Goal: Information Seeking & Learning: Learn about a topic

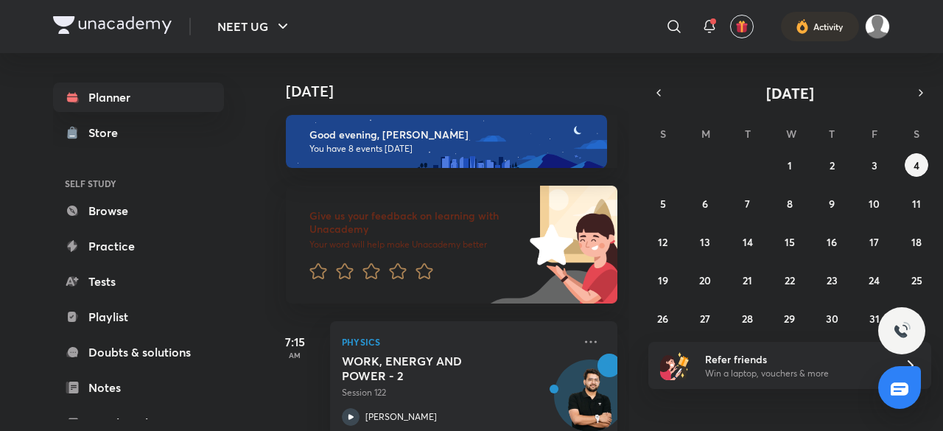
scroll to position [643, 0]
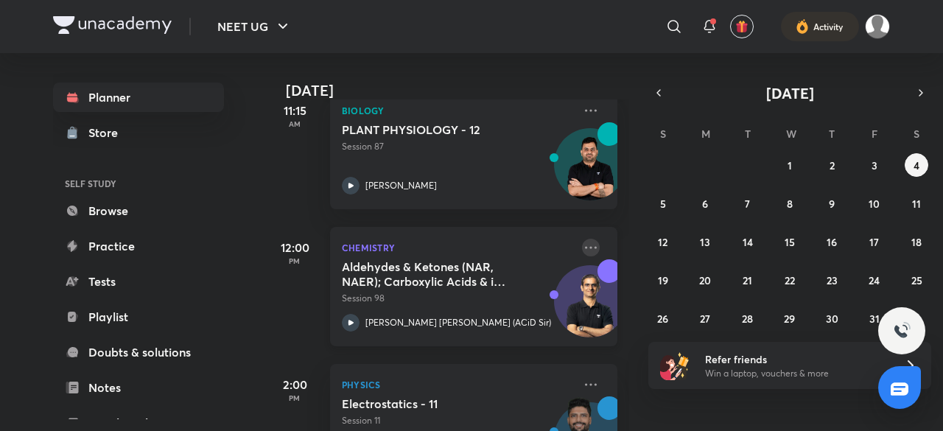
click at [582, 245] on icon at bounding box center [591, 248] width 18 height 18
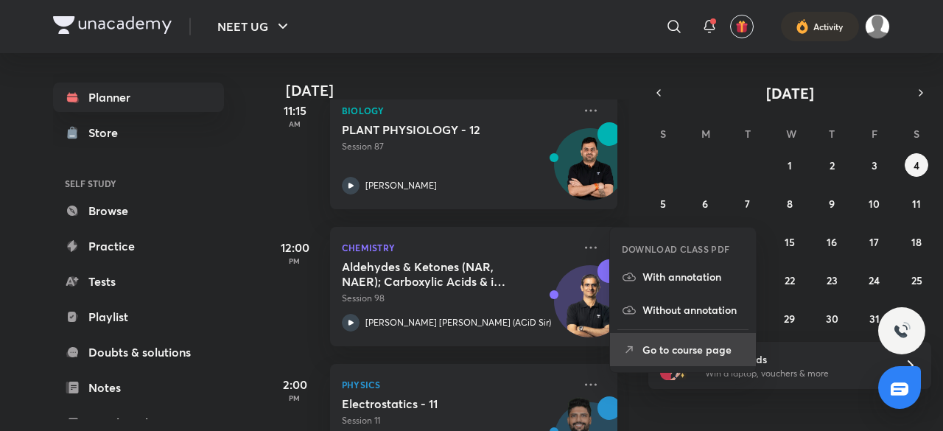
click at [684, 345] on p "Go to course page" at bounding box center [694, 349] width 102 height 15
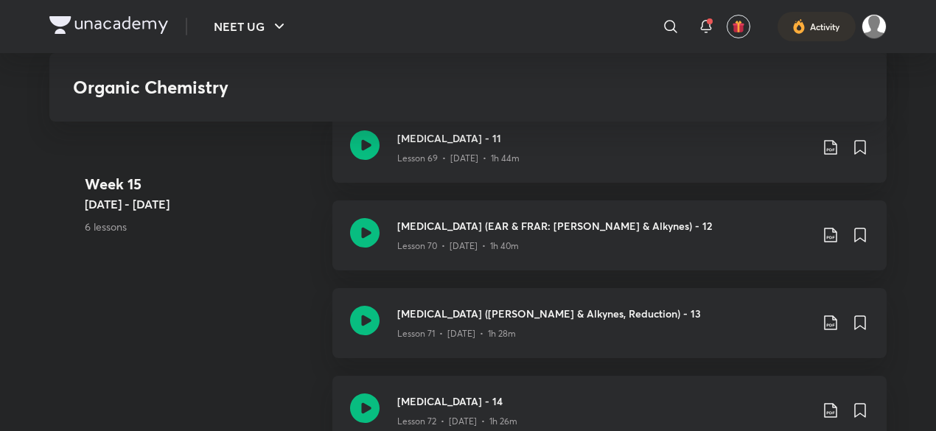
scroll to position [7911, 0]
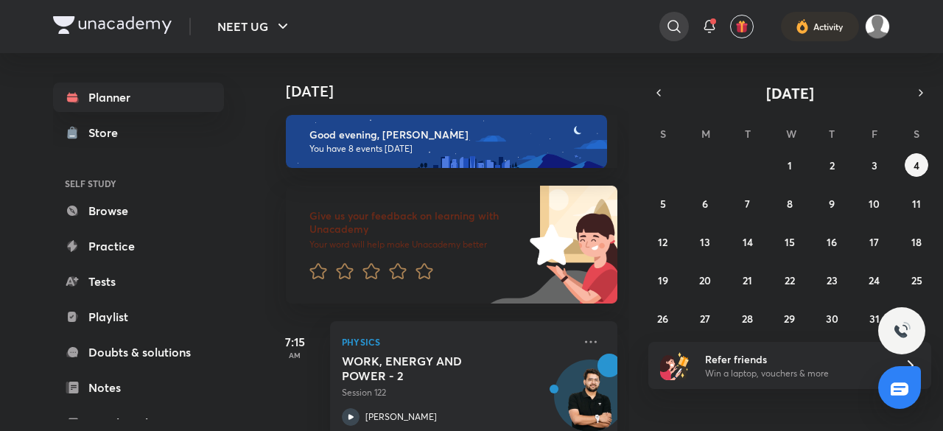
click at [674, 28] on icon at bounding box center [675, 27] width 18 height 18
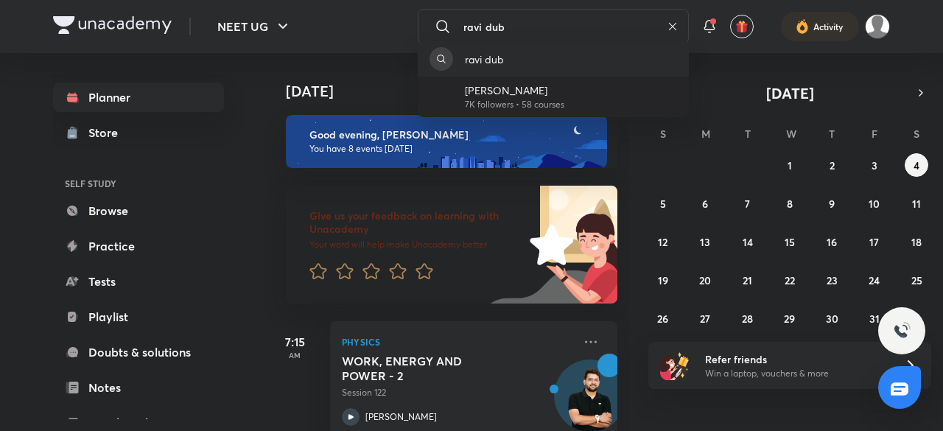
type input "ravi dub"
click at [467, 84] on p "[PERSON_NAME]" at bounding box center [515, 90] width 100 height 15
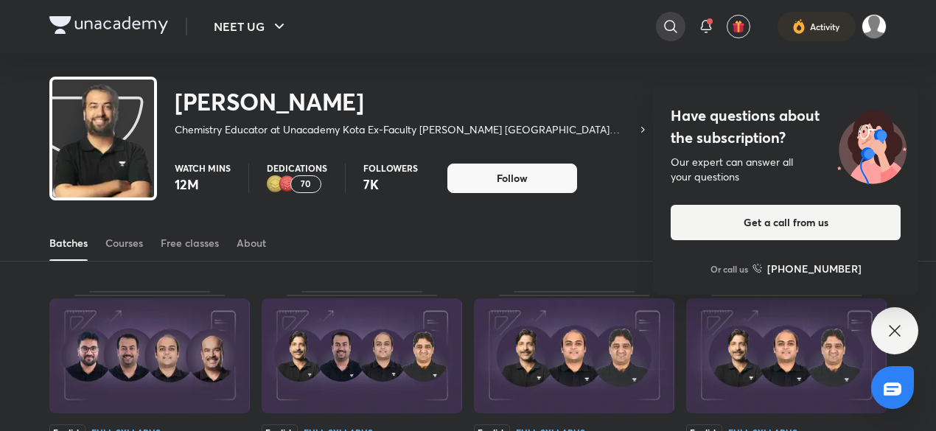
click at [660, 29] on div at bounding box center [670, 26] width 29 height 29
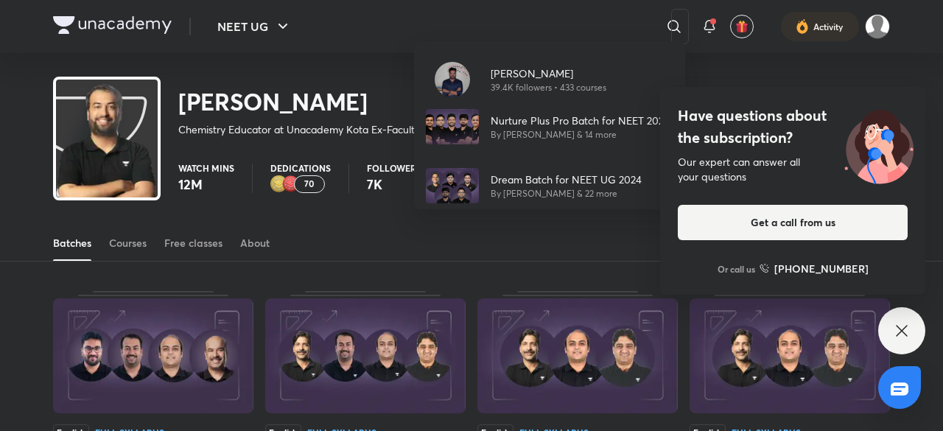
click at [404, 107] on div "[PERSON_NAME] 39.4K followers • 433 courses Nurture Plus Pro Batch for NEET 202…" at bounding box center [471, 215] width 943 height 431
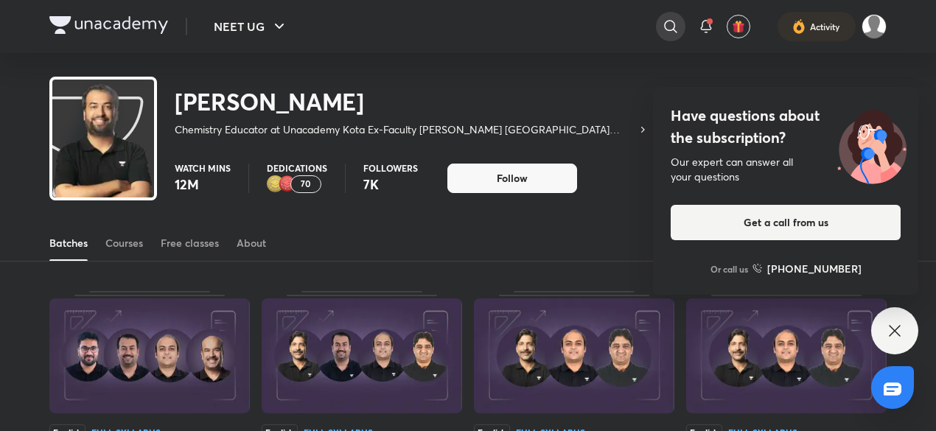
click at [670, 32] on icon at bounding box center [671, 27] width 18 height 18
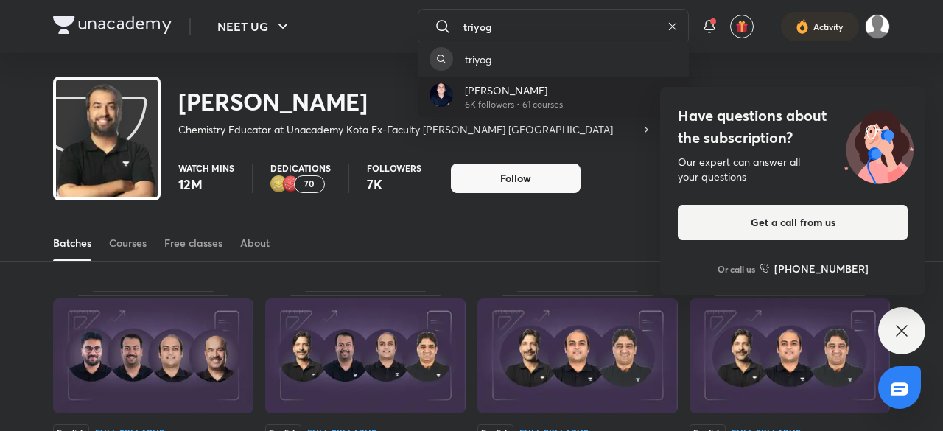
type input "triyog"
click at [629, 94] on div "[PERSON_NAME] 6K followers • 61 courses" at bounding box center [553, 97] width 271 height 41
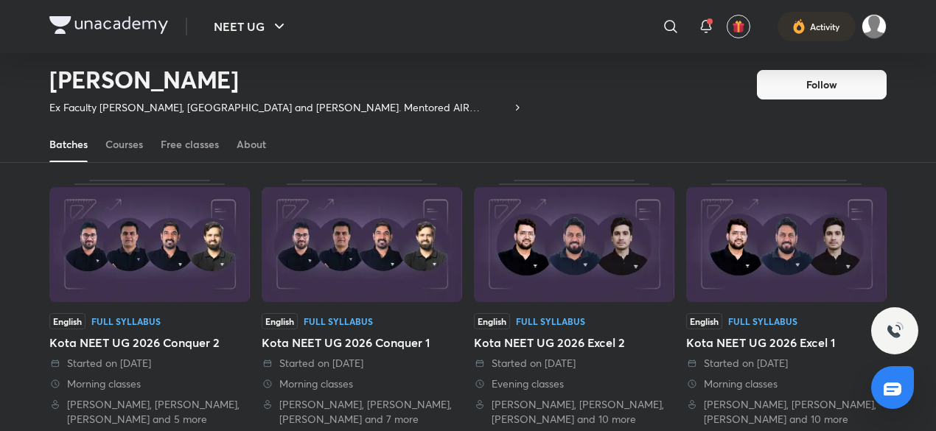
scroll to position [66, 0]
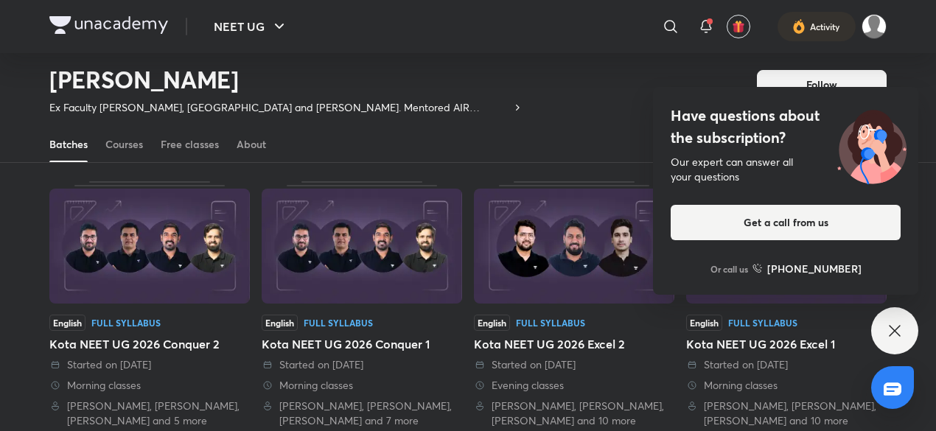
click at [208, 381] on div "Morning classes" at bounding box center [149, 385] width 200 height 15
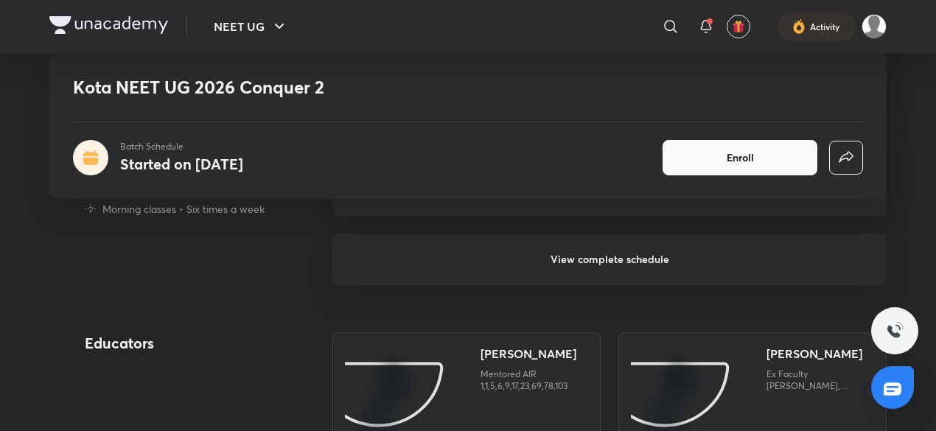
scroll to position [1306, 0]
click at [468, 262] on h6 "View complete schedule" at bounding box center [609, 259] width 554 height 52
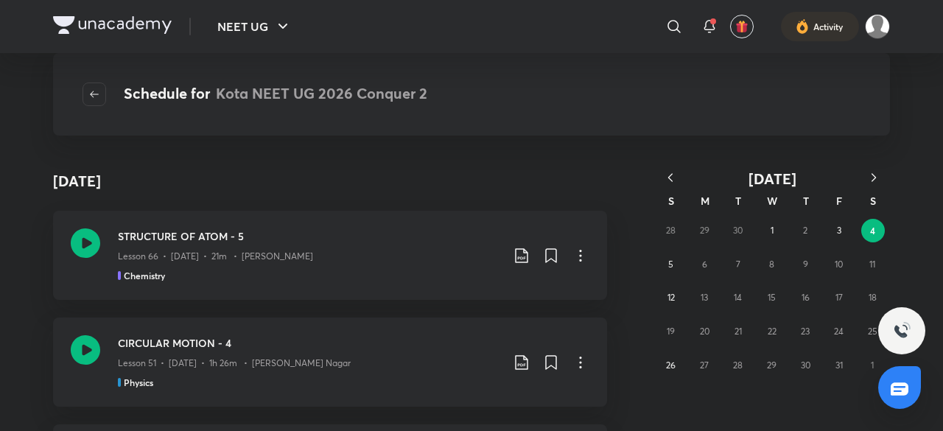
click at [676, 181] on icon "button" at bounding box center [670, 177] width 15 height 15
click at [574, 254] on icon at bounding box center [581, 256] width 18 height 18
click at [537, 288] on li "Go to course page" at bounding box center [498, 292] width 169 height 27
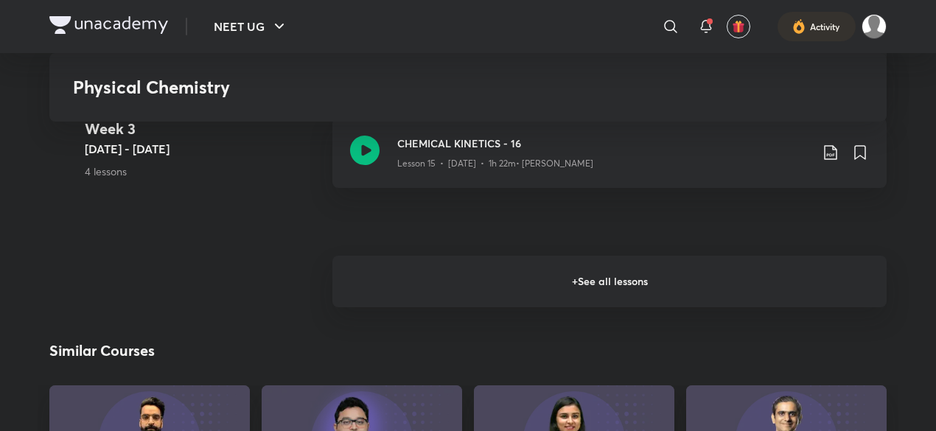
scroll to position [2170, 0]
click at [391, 294] on h6 "+ See all lessons" at bounding box center [609, 283] width 554 height 52
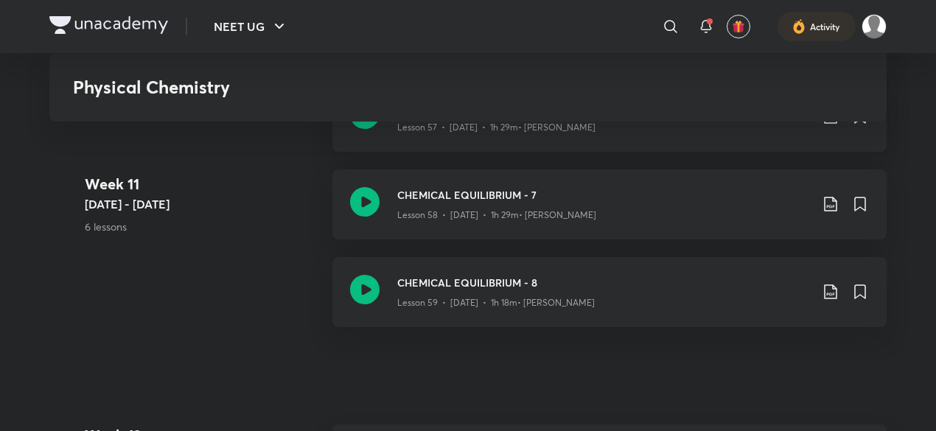
scroll to position [6535, 0]
